Goal: Information Seeking & Learning: Learn about a topic

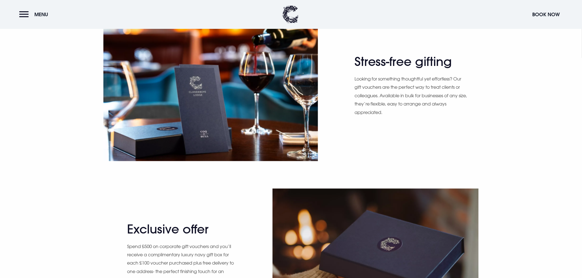
scroll to position [397, 0]
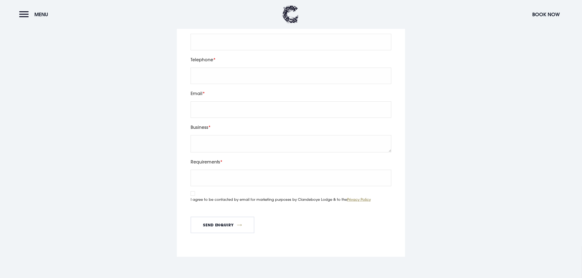
scroll to position [886, 0]
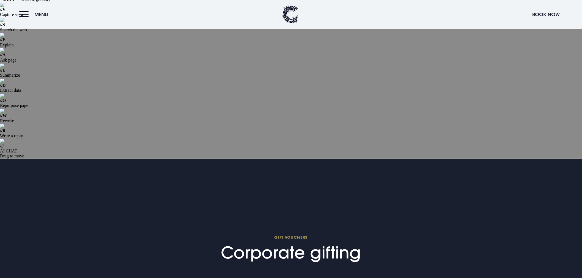
scroll to position [0, 0]
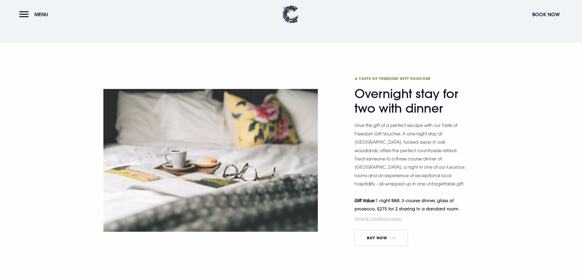
scroll to position [948, 0]
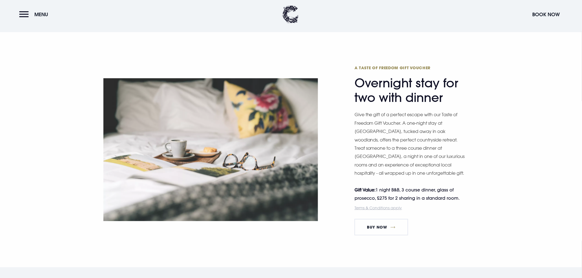
drag, startPoint x: 274, startPoint y: 152, endPoint x: 196, endPoint y: 135, distance: 80.5
copy p "Make a lasting impression on your clients or employees with a gift that truly s…"
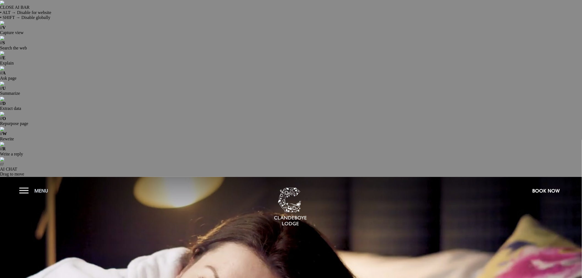
click at [25, 185] on button "Menu" at bounding box center [35, 191] width 32 height 12
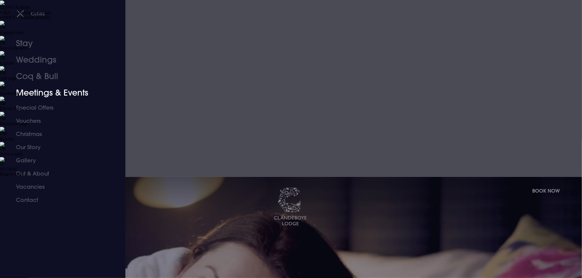
click at [43, 94] on link "Meetings & Events" at bounding box center [59, 93] width 87 height 17
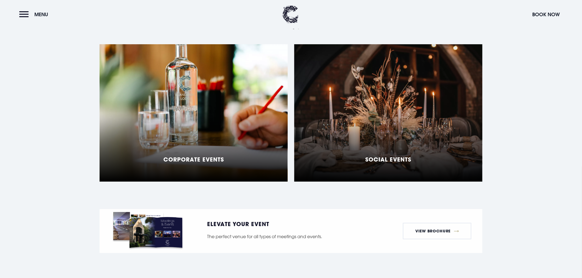
scroll to position [519, 0]
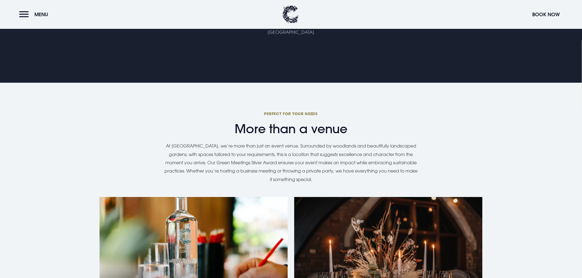
click at [237, 197] on div "Corporate Events" at bounding box center [194, 266] width 188 height 138
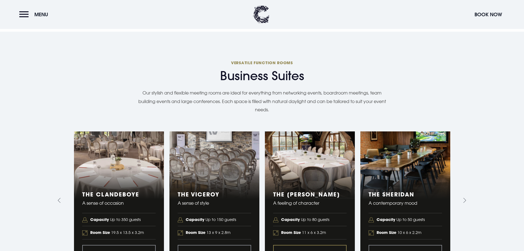
scroll to position [718, 0]
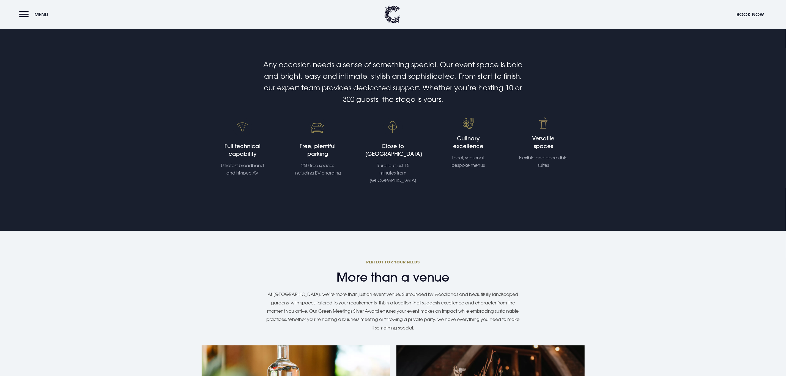
scroll to position [255, 0]
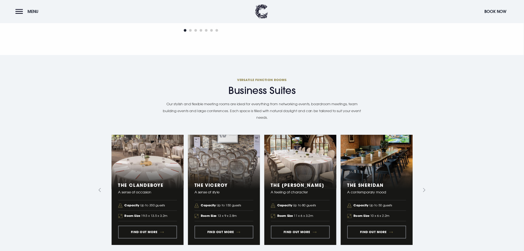
scroll to position [674, 0]
